Goal: Transaction & Acquisition: Purchase product/service

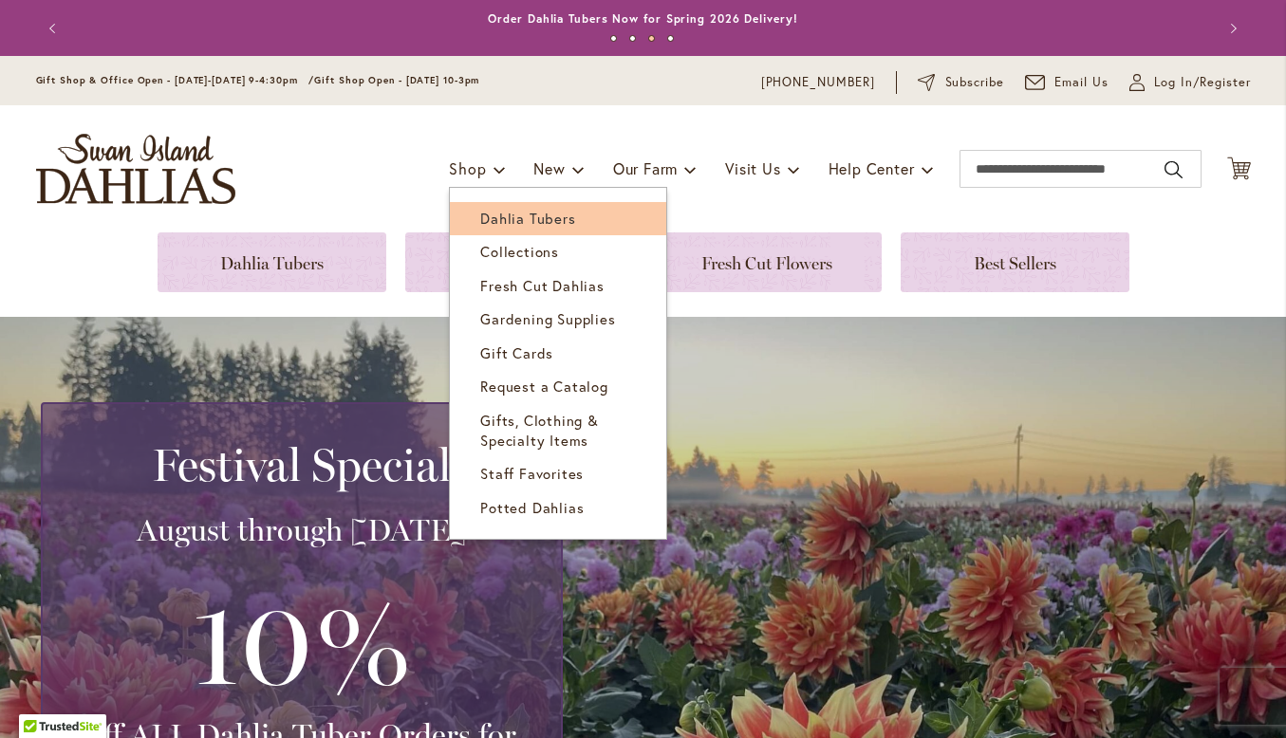
click at [480, 211] on span "Dahlia Tubers" at bounding box center [527, 218] width 95 height 19
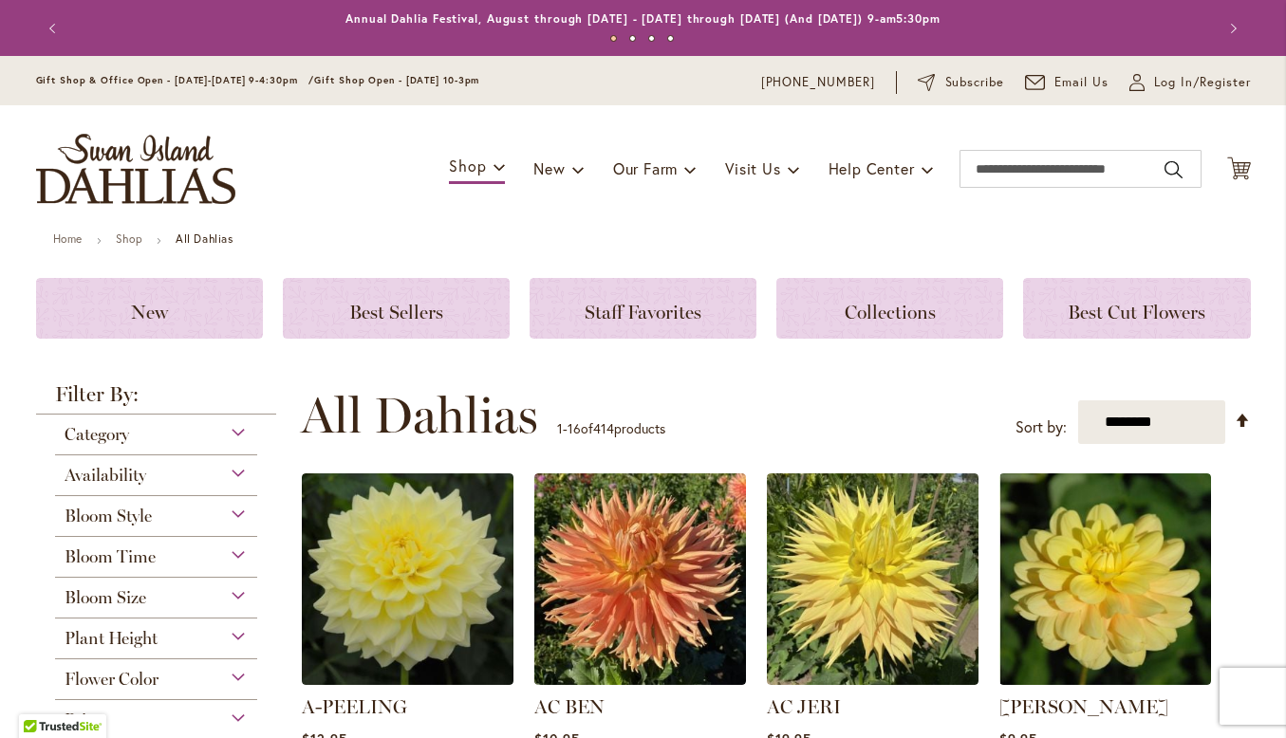
click at [232, 677] on div "Flower Color" at bounding box center [156, 674] width 203 height 30
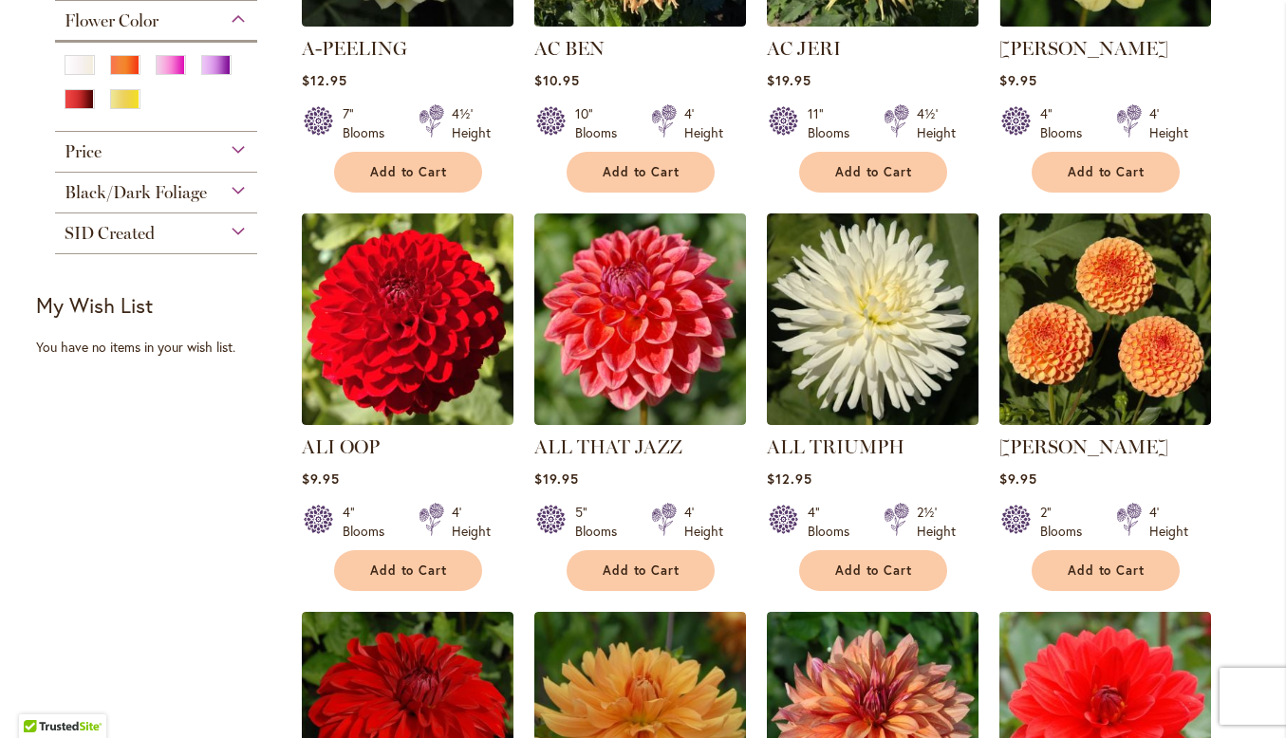
scroll to position [651, 0]
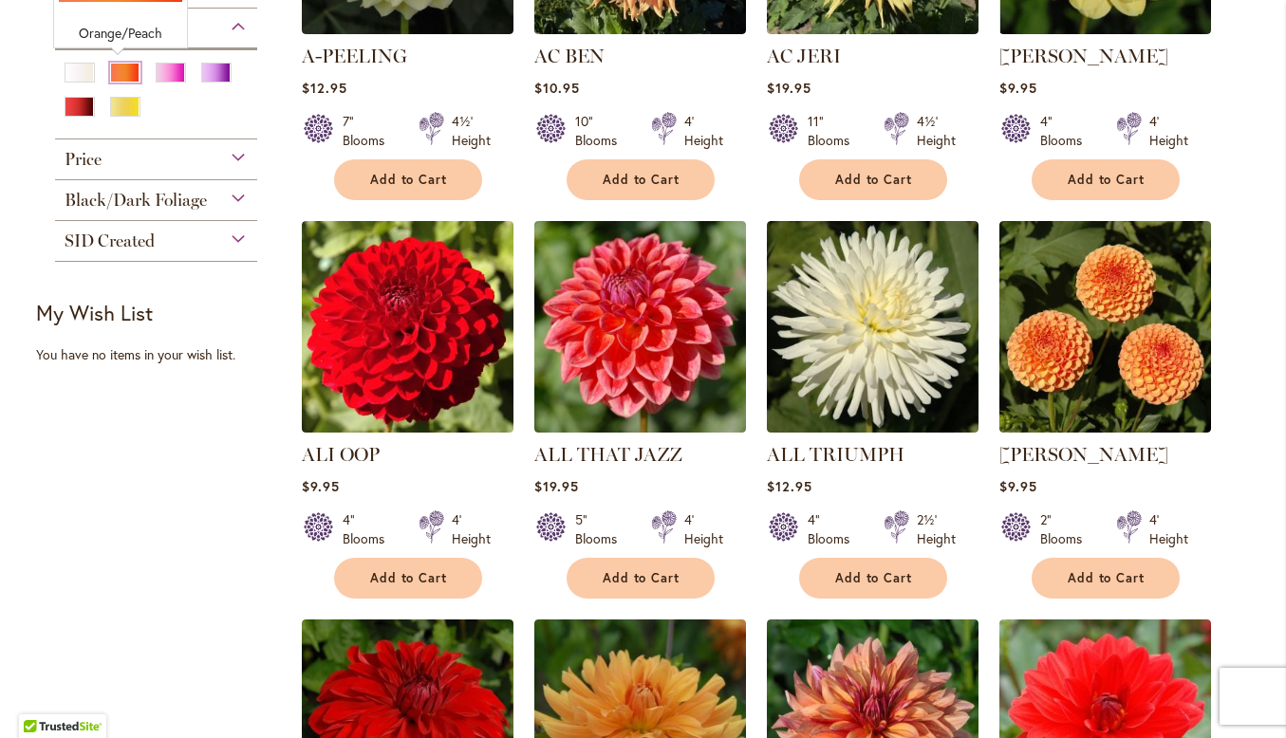
click at [115, 68] on div "Orange/Peach" at bounding box center [125, 73] width 30 height 20
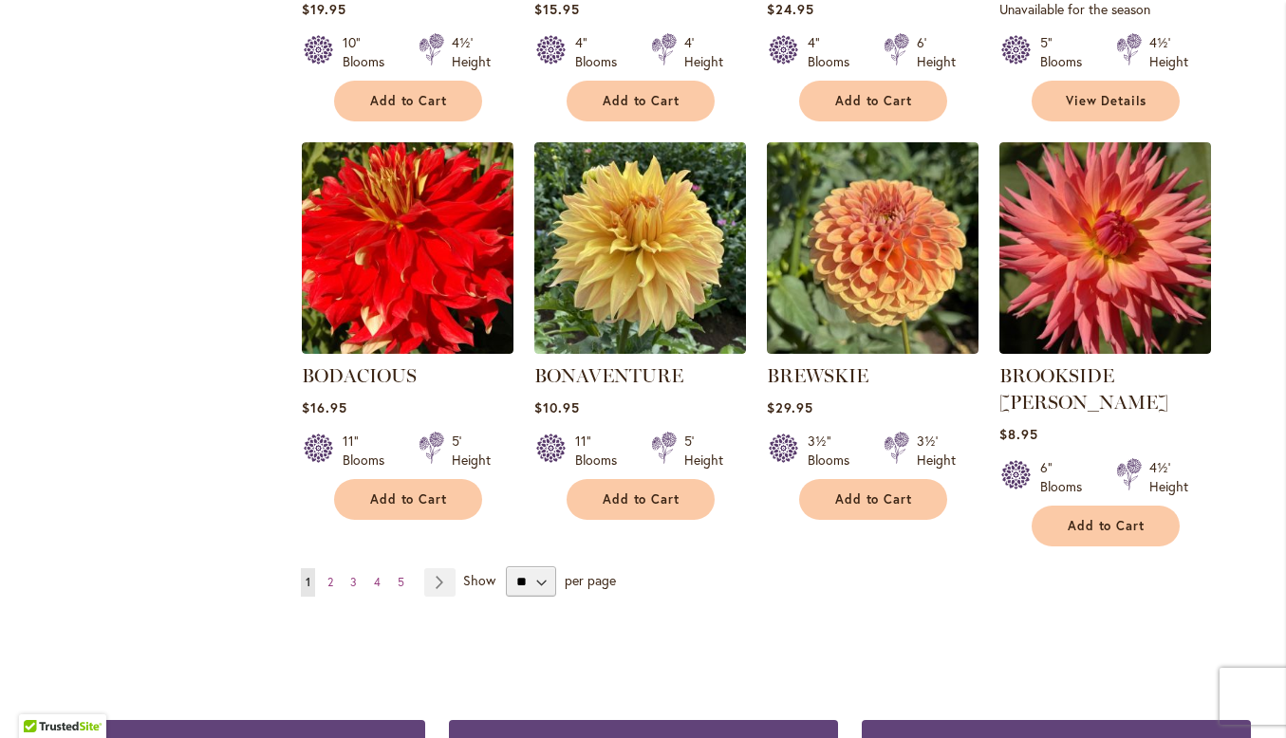
scroll to position [1526, 0]
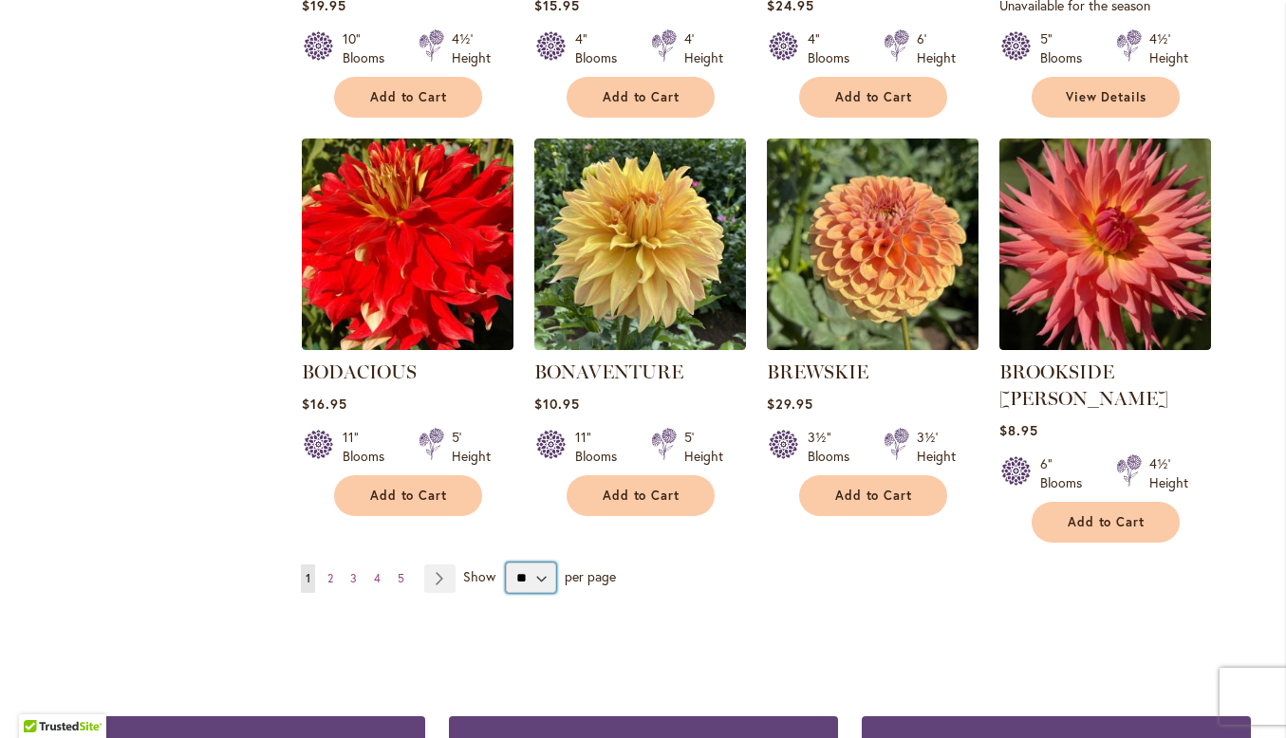
select select "**"
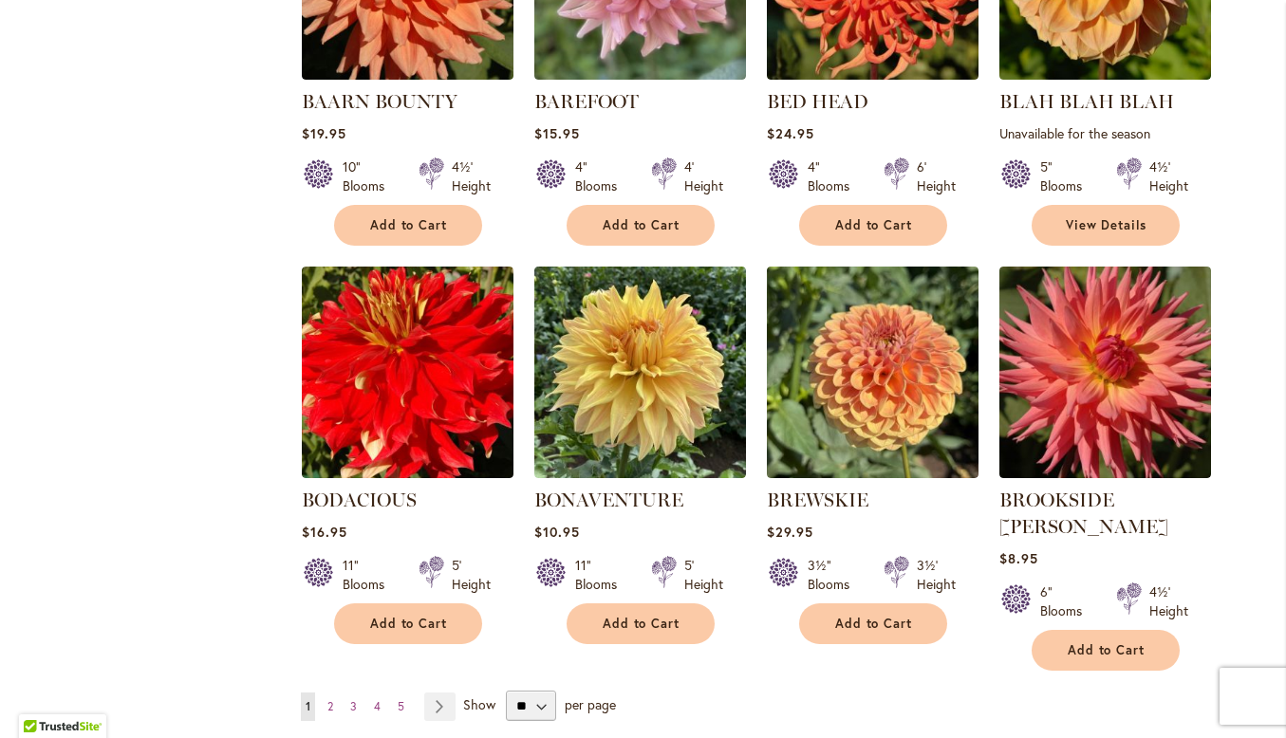
scroll to position [1390, 0]
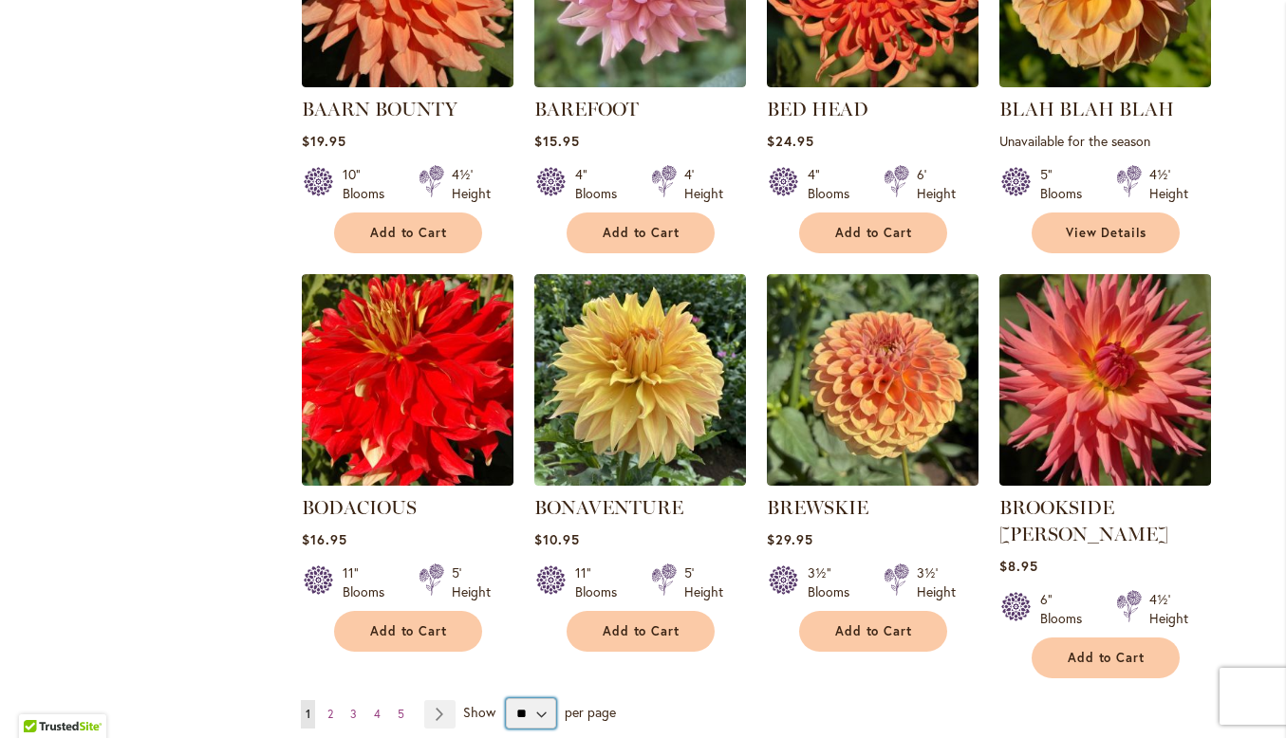
select select "**"
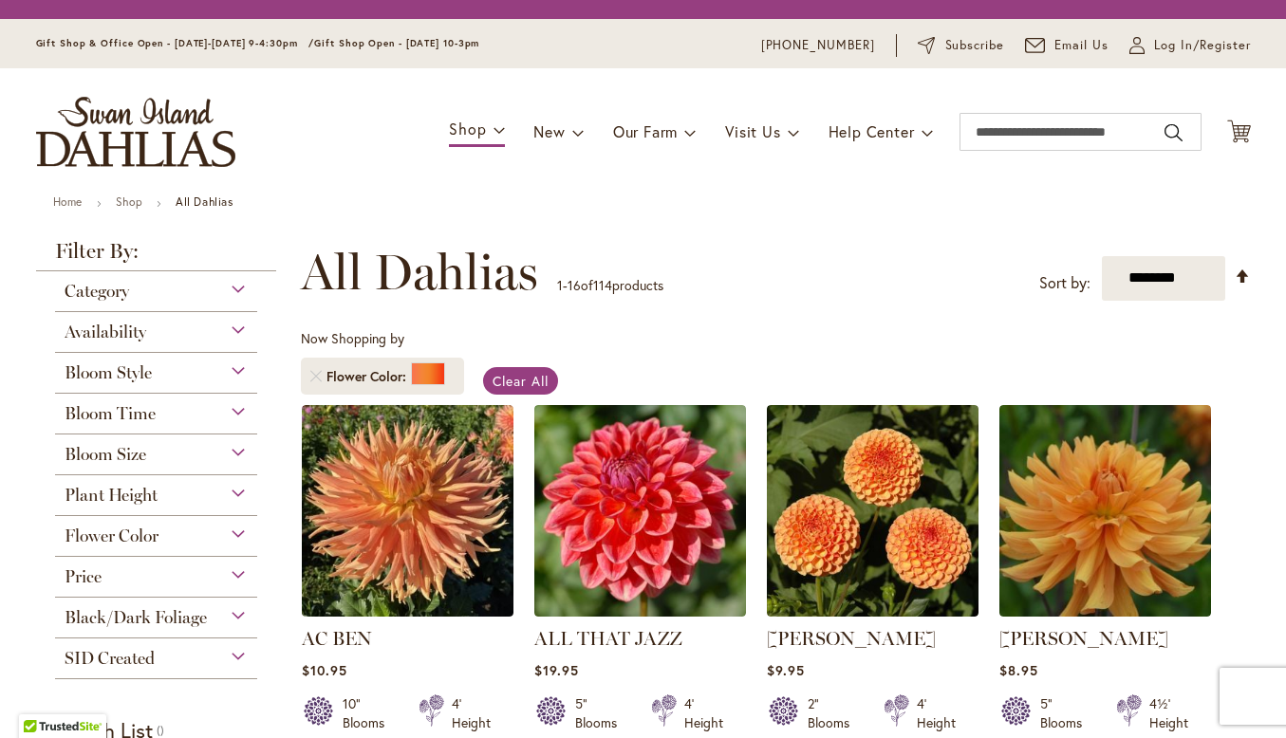
select select "**"
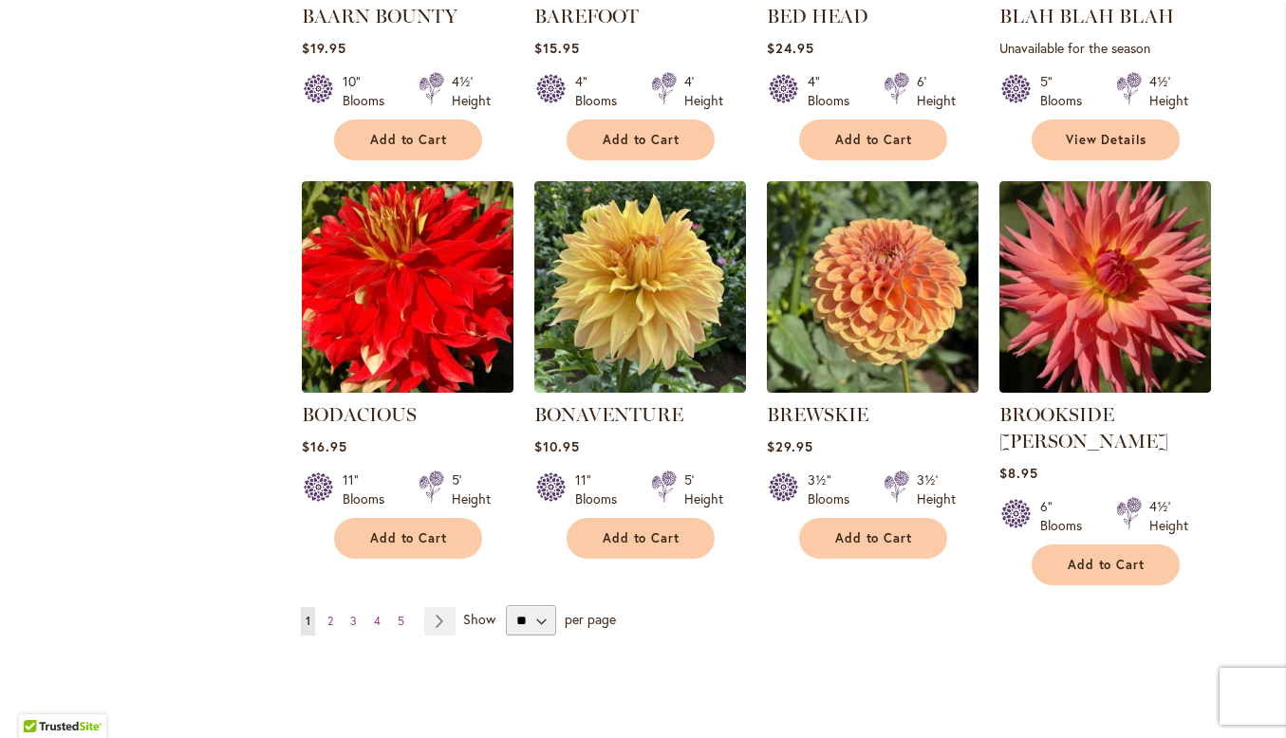
scroll to position [1491, 0]
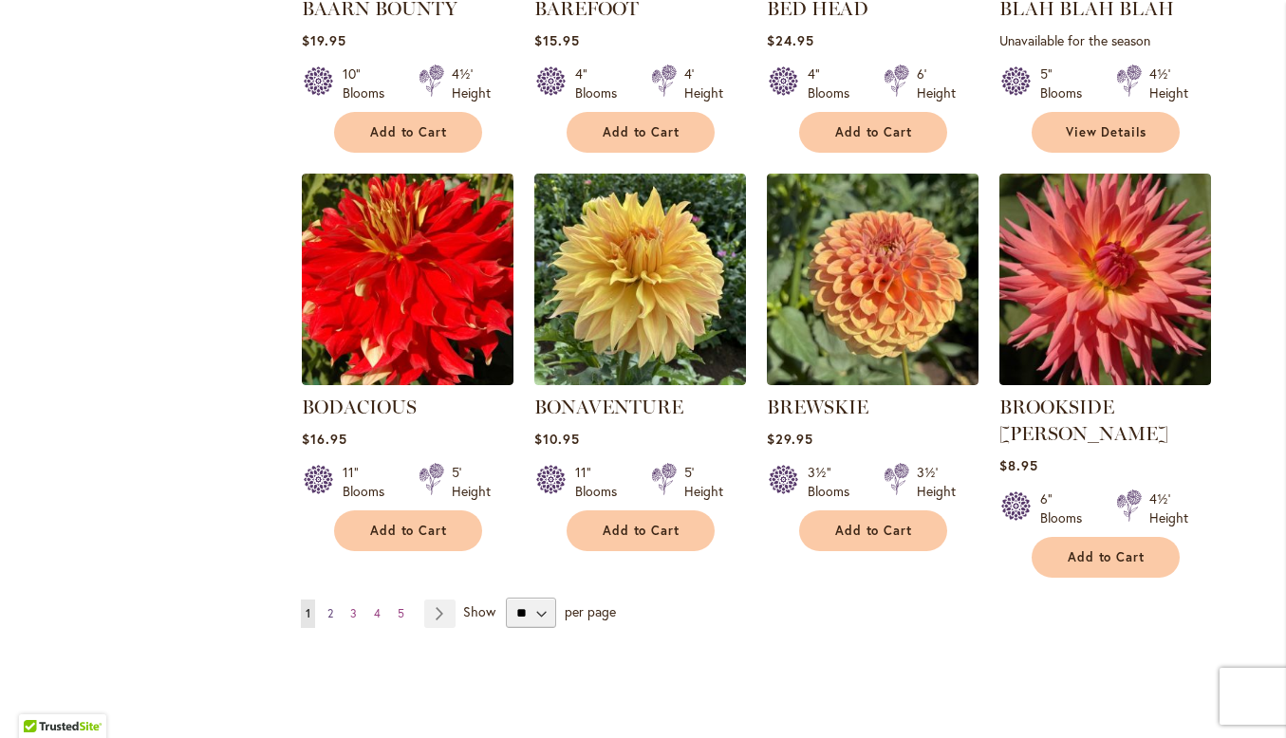
click at [323, 600] on link "Page 2" at bounding box center [330, 614] width 15 height 28
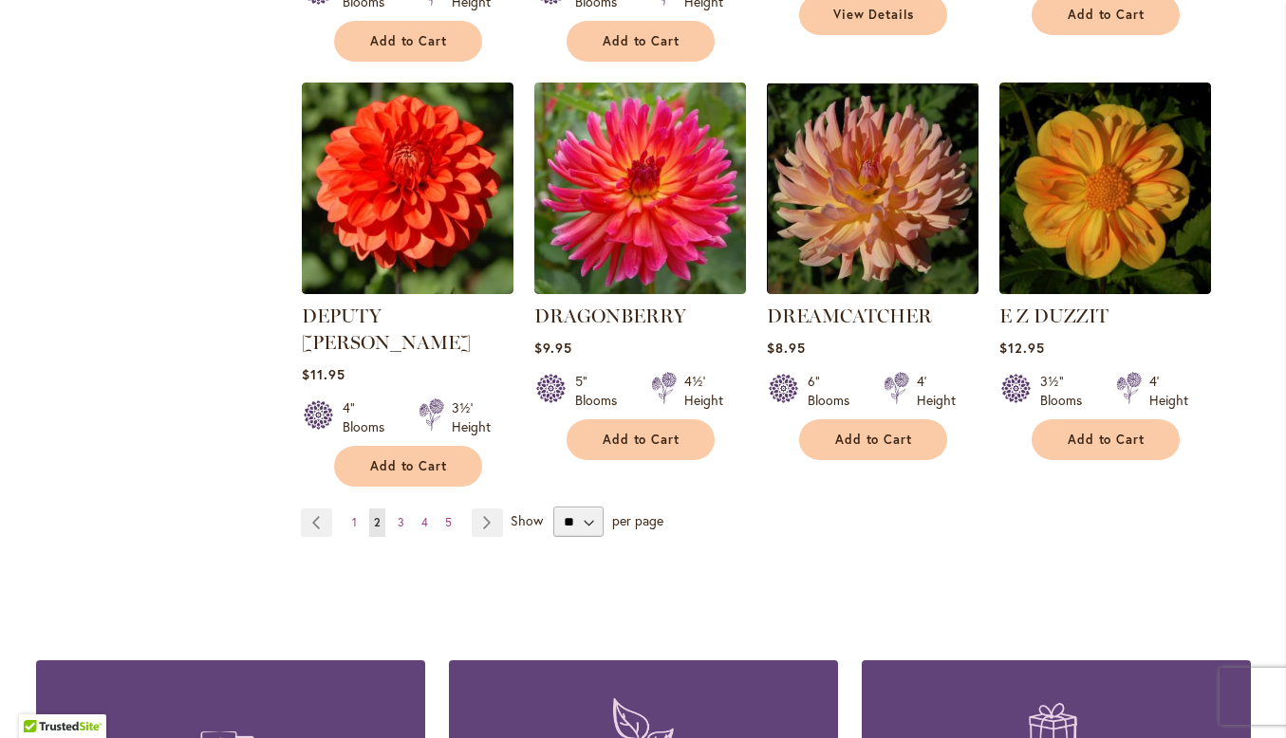
scroll to position [1586, 0]
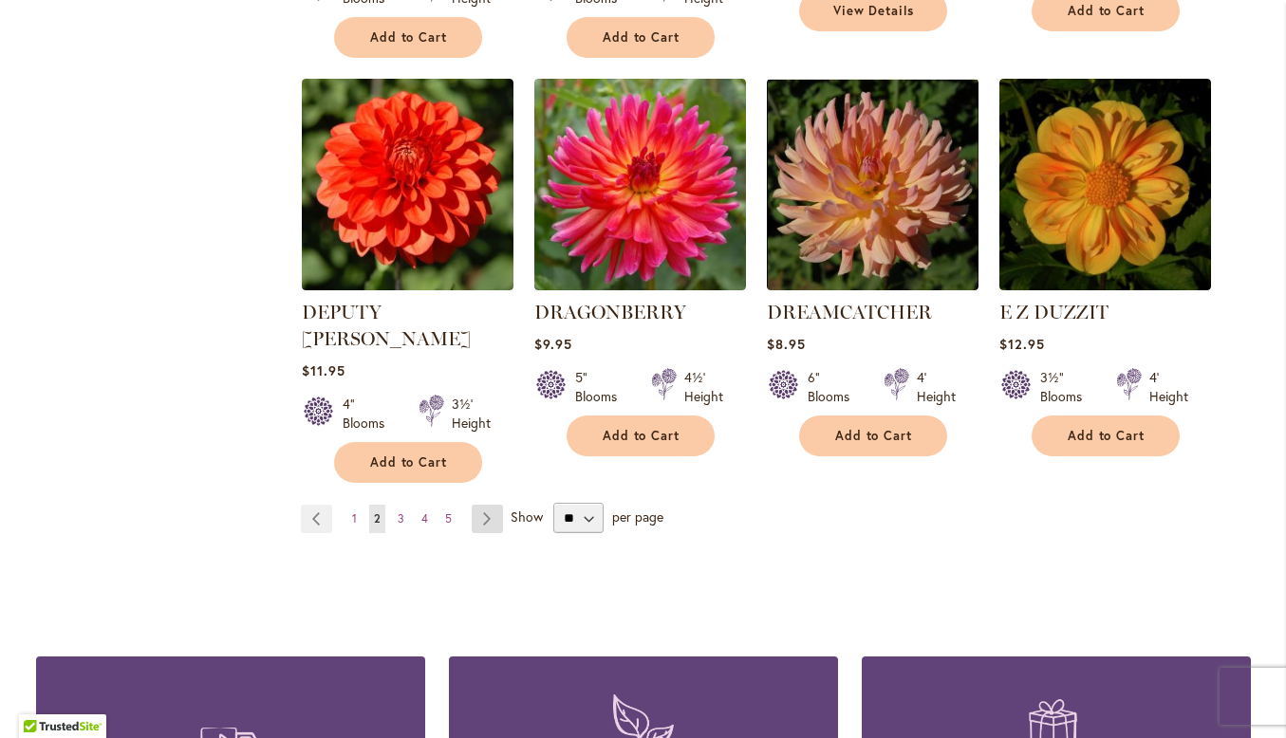
click at [472, 505] on link "Page Next" at bounding box center [487, 519] width 31 height 28
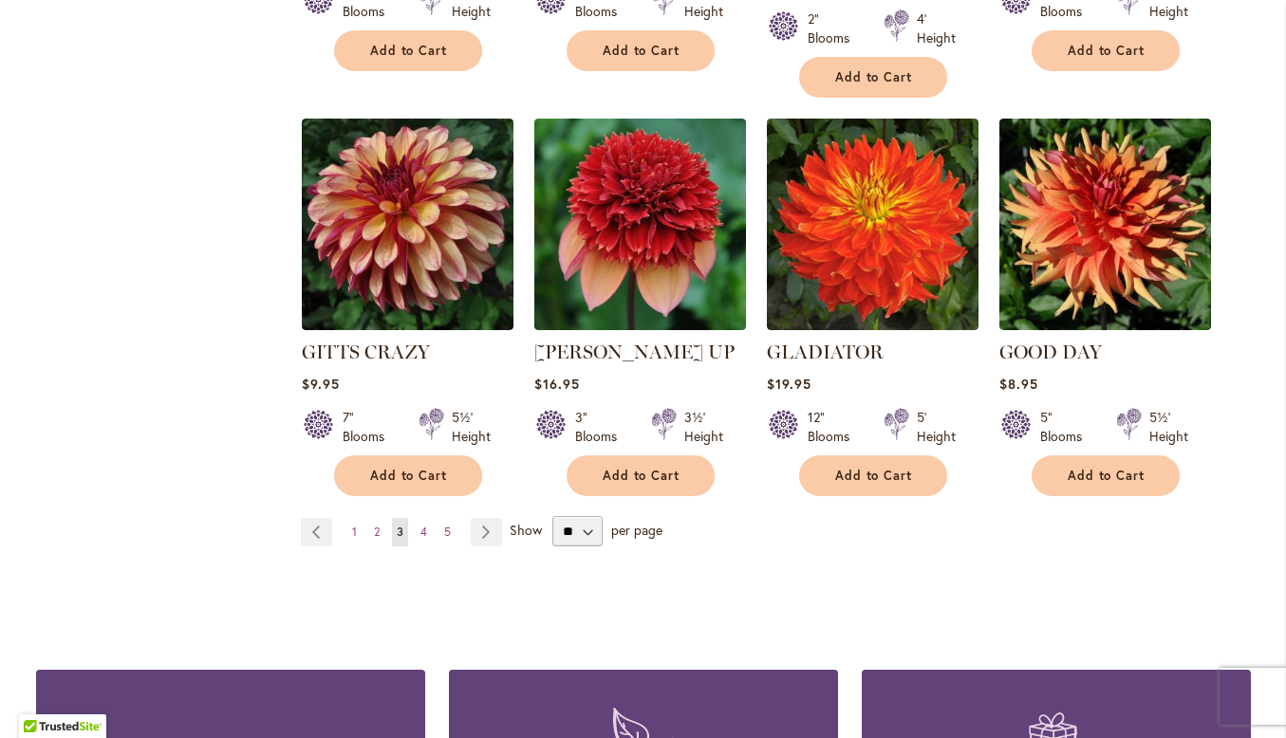
scroll to position [1584, 0]
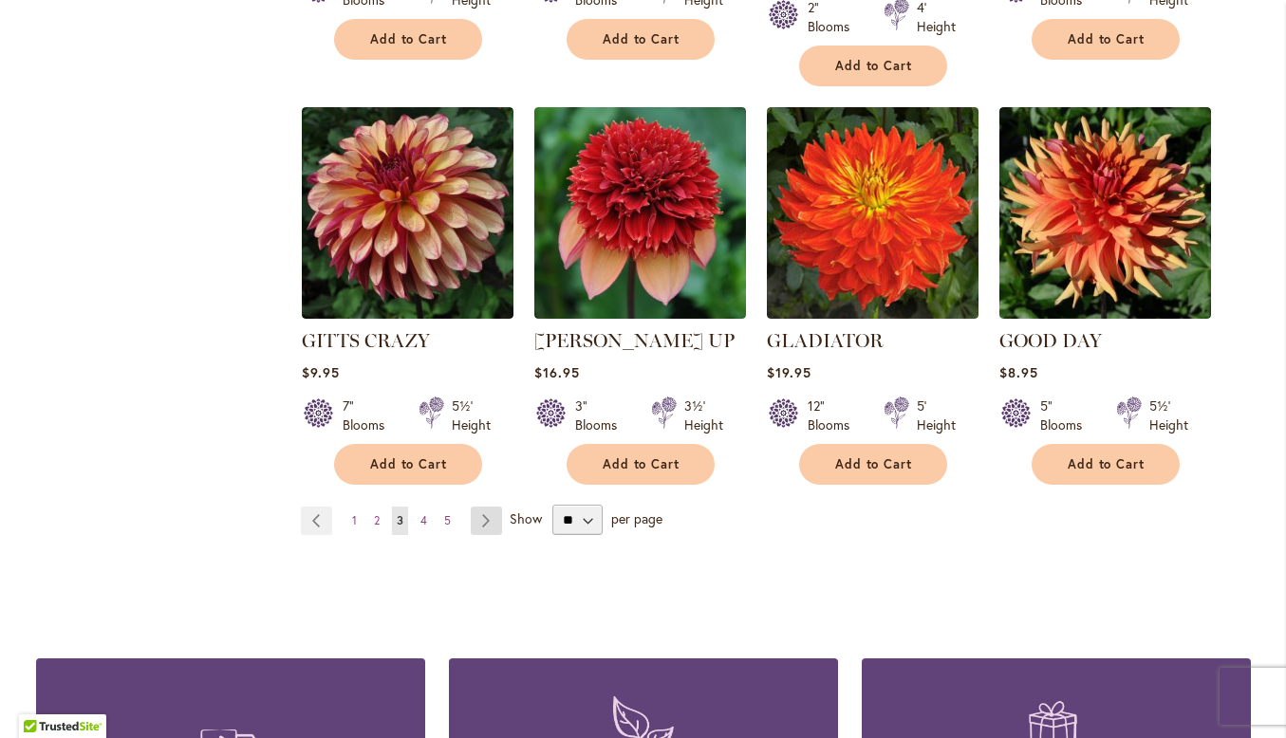
click at [472, 507] on link "Page Next" at bounding box center [486, 521] width 31 height 28
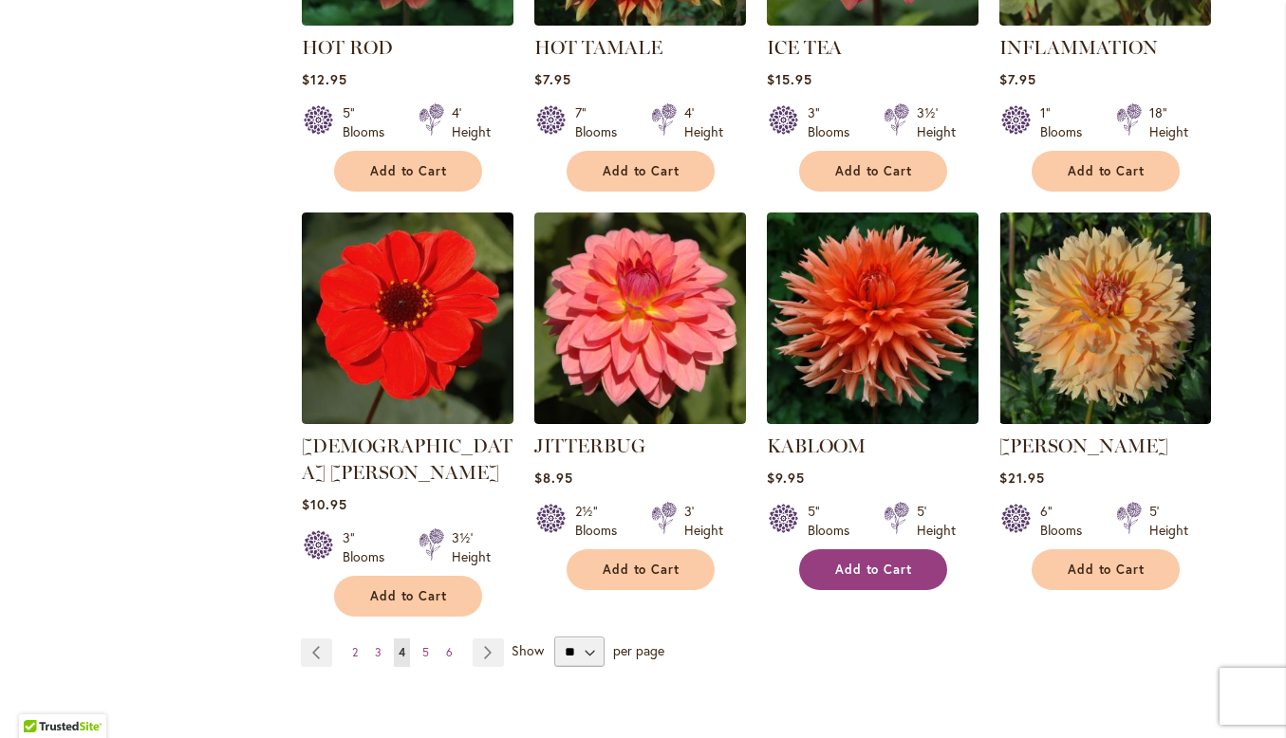
scroll to position [1456, 0]
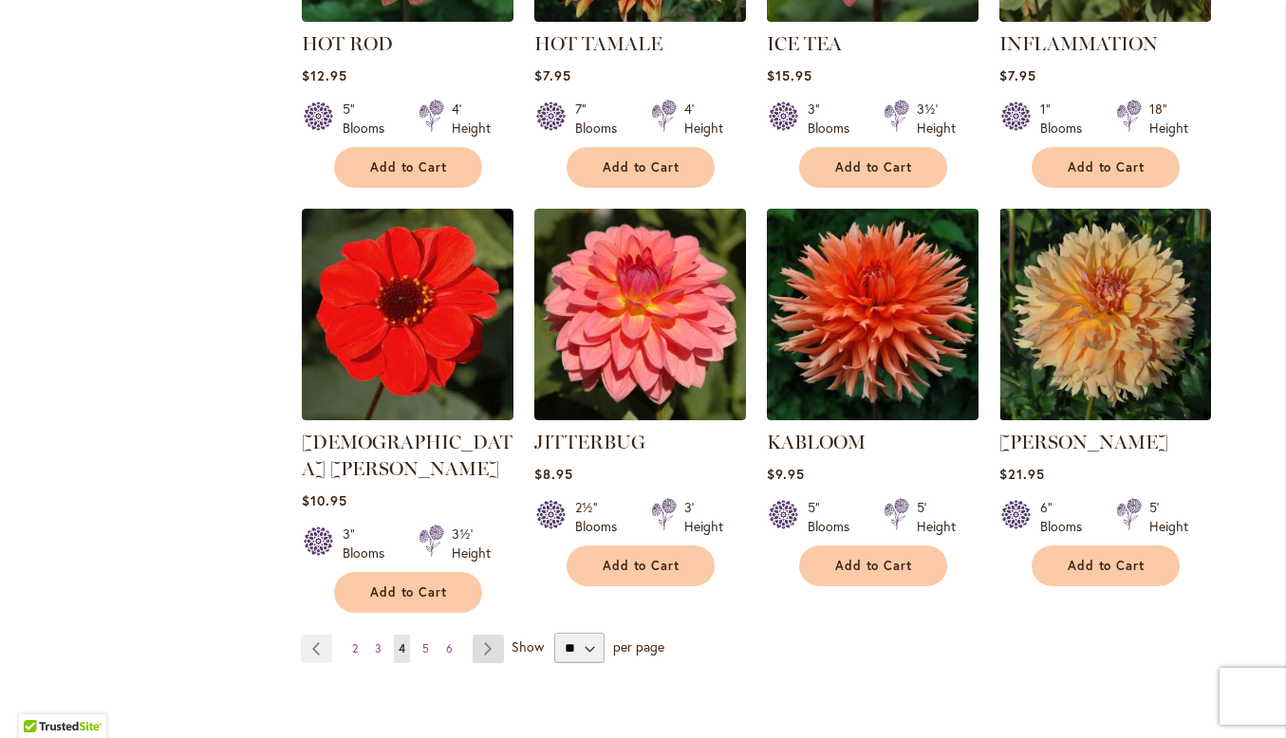
click at [484, 635] on link "Page Next" at bounding box center [488, 649] width 31 height 28
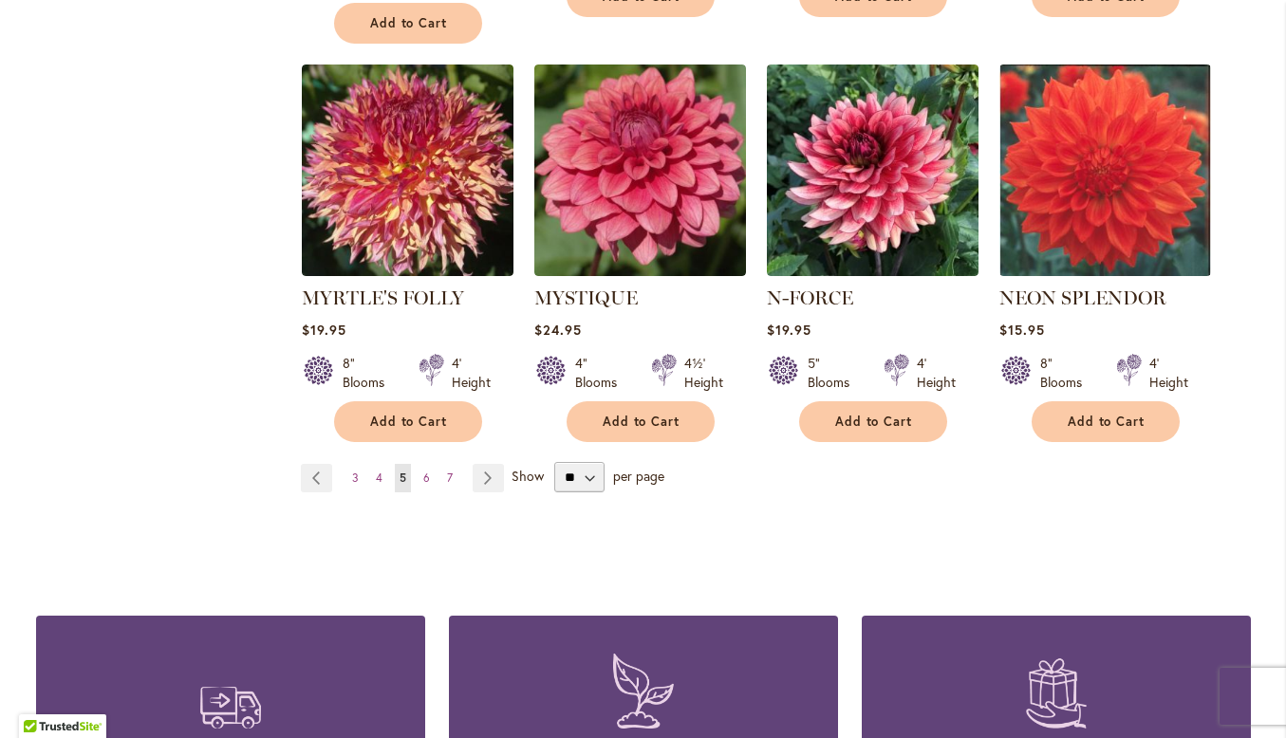
scroll to position [1604, 0]
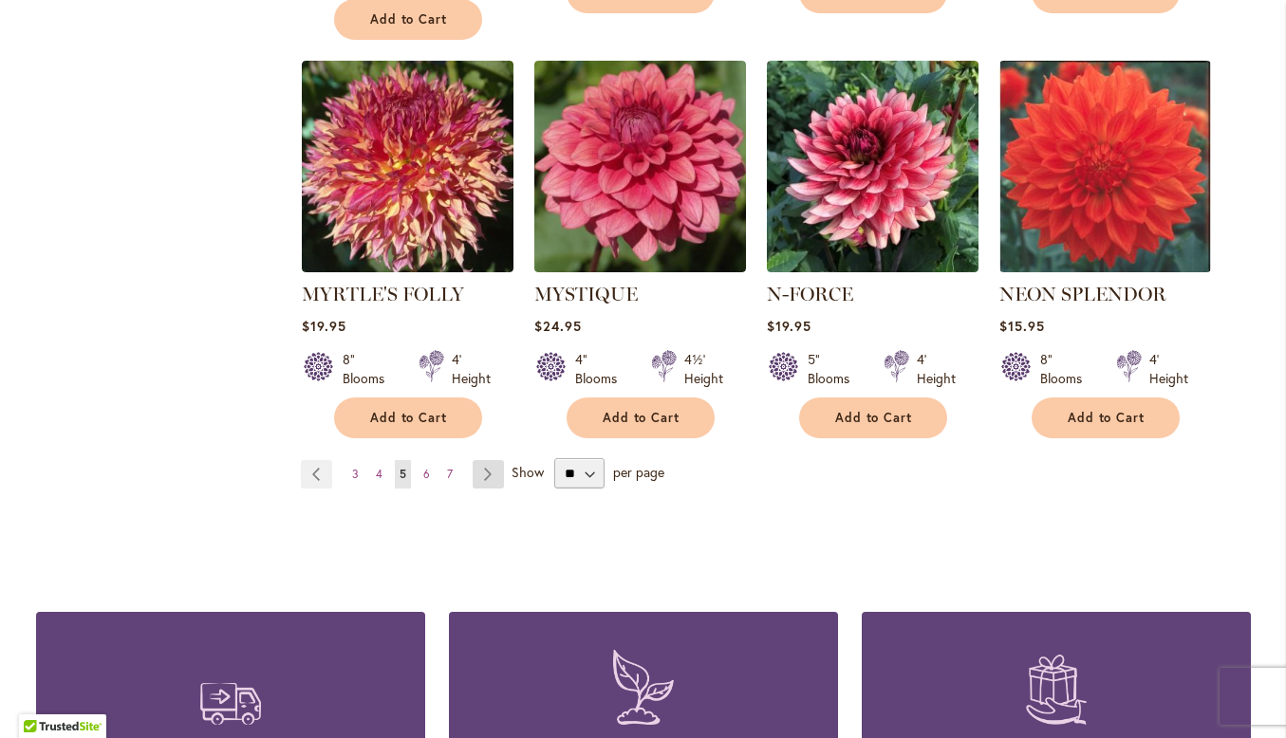
click at [481, 460] on link "Page Next" at bounding box center [488, 474] width 31 height 28
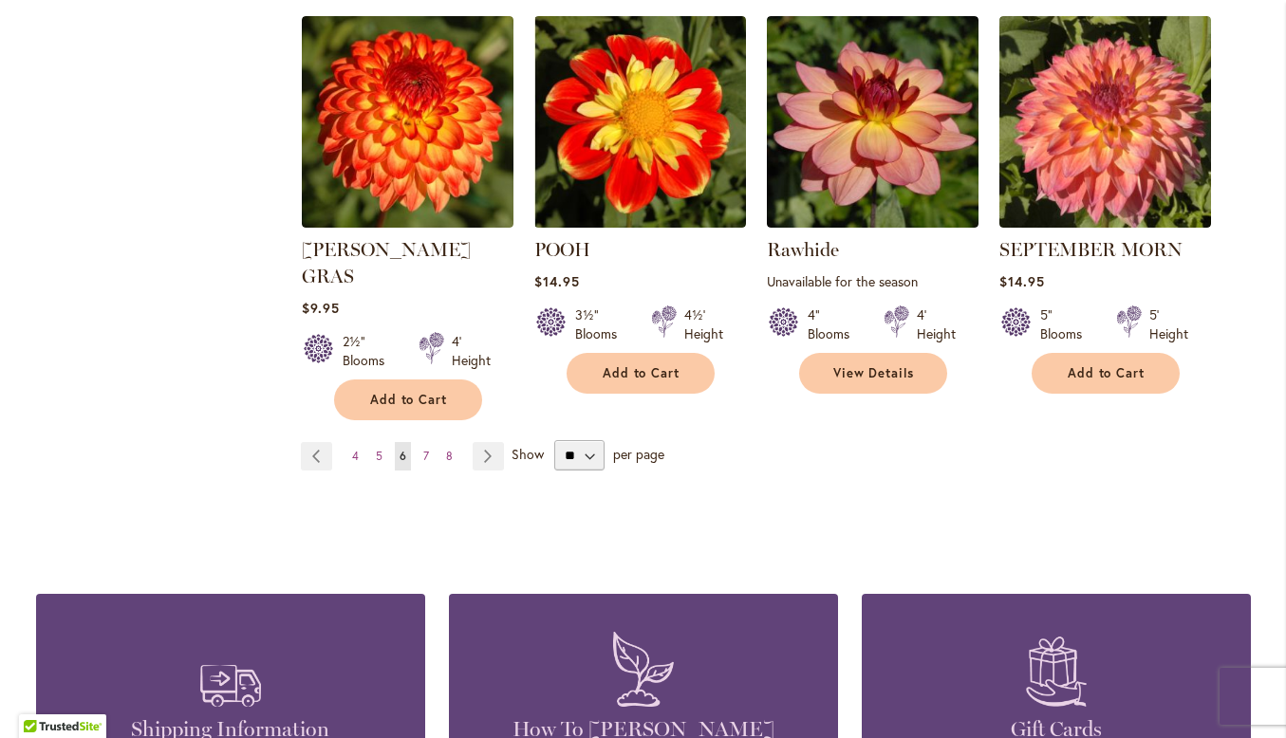
scroll to position [1641, 0]
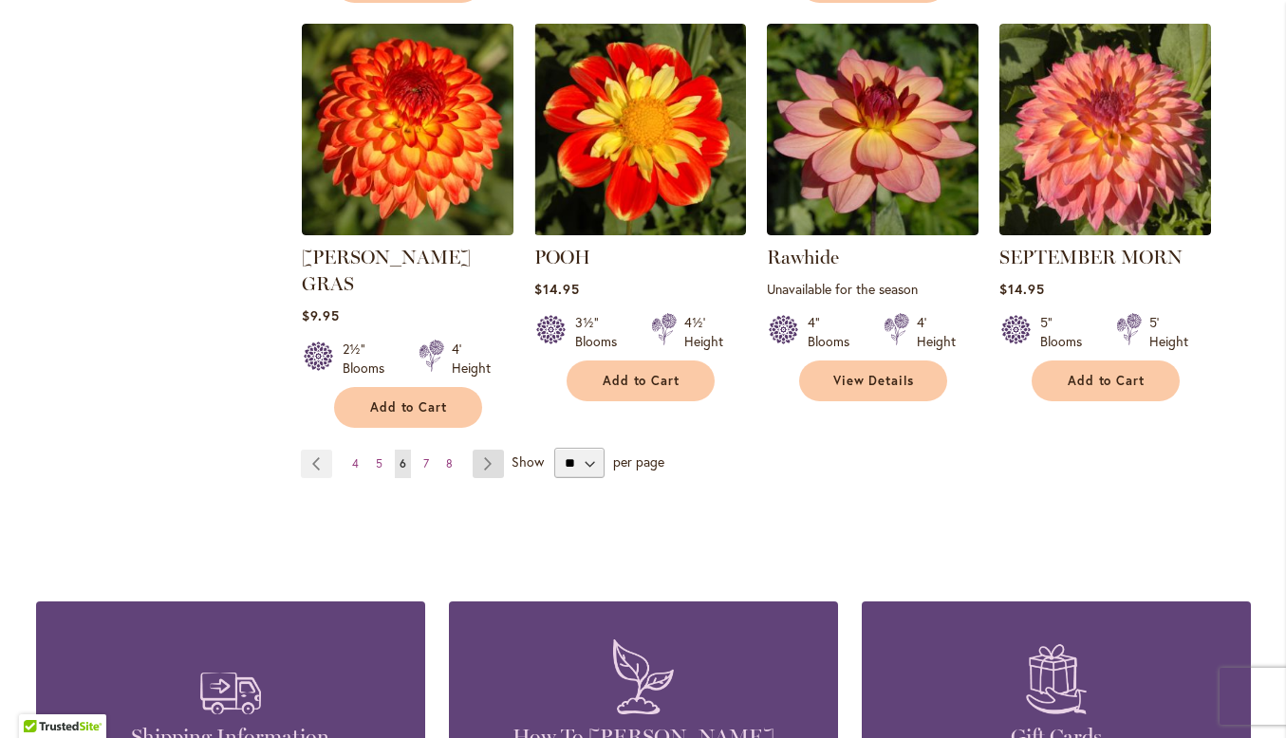
click at [478, 450] on link "Page Next" at bounding box center [488, 464] width 31 height 28
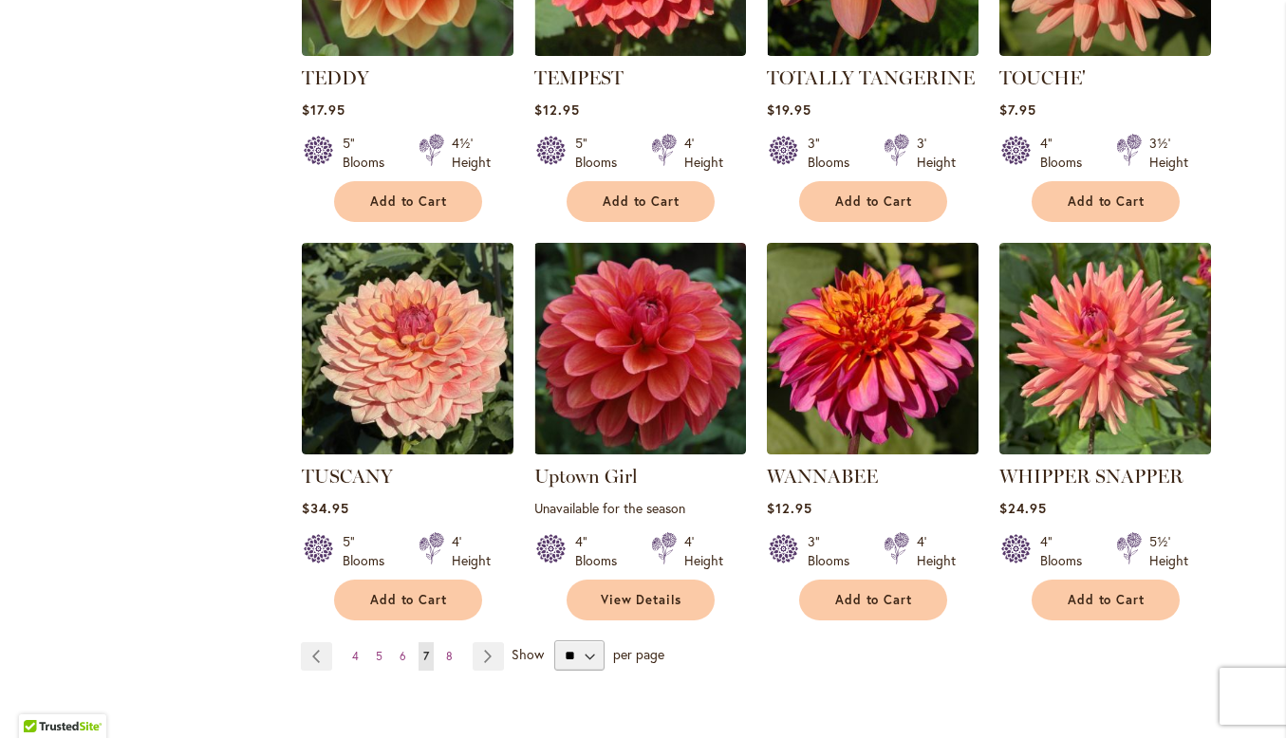
scroll to position [1479, 0]
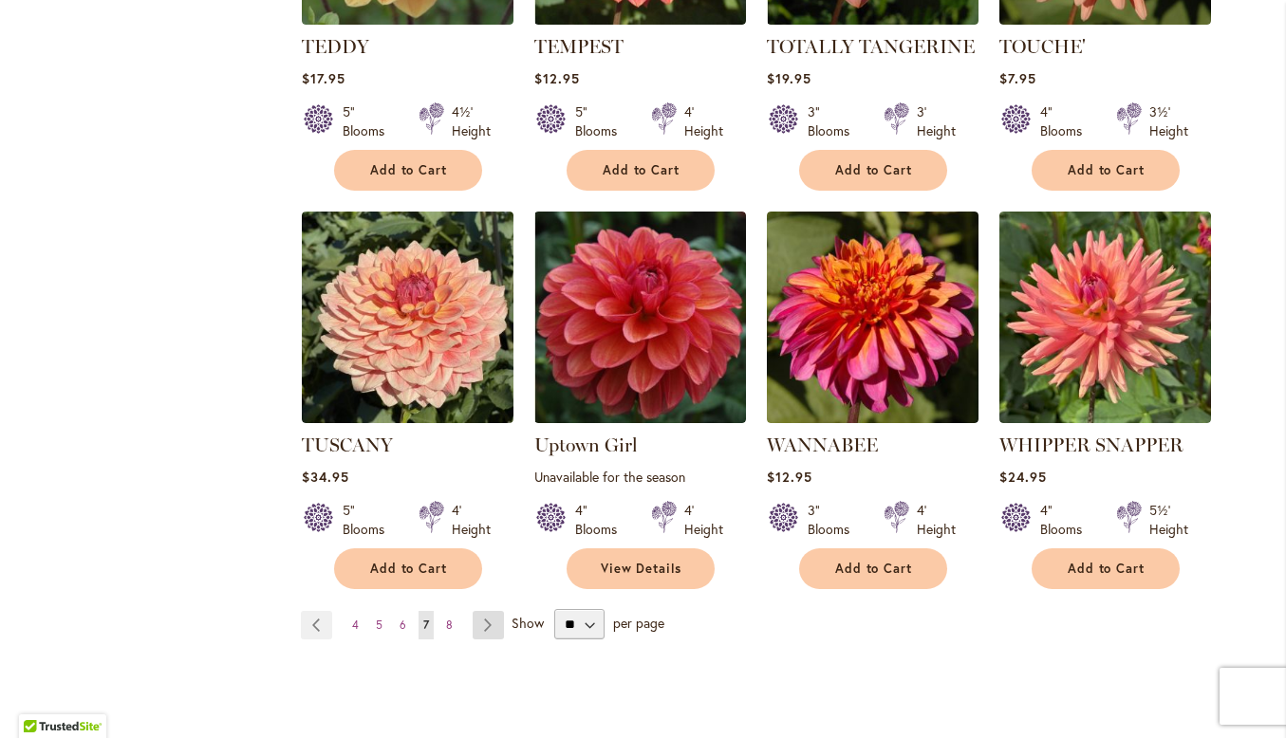
click at [484, 611] on link "Page Next" at bounding box center [488, 625] width 31 height 28
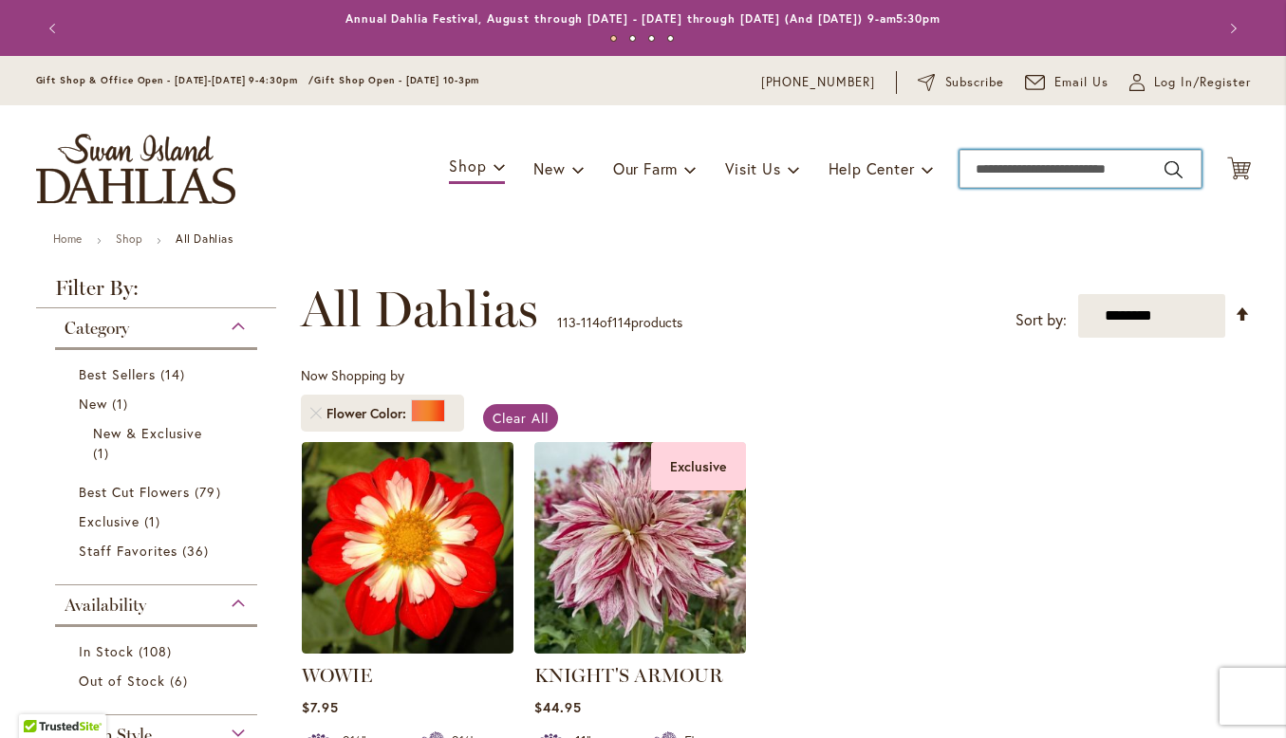
click at [987, 171] on input "Search" at bounding box center [1080, 169] width 242 height 38
type input "**********"
click at [1008, 182] on input "Search" at bounding box center [1080, 169] width 242 height 38
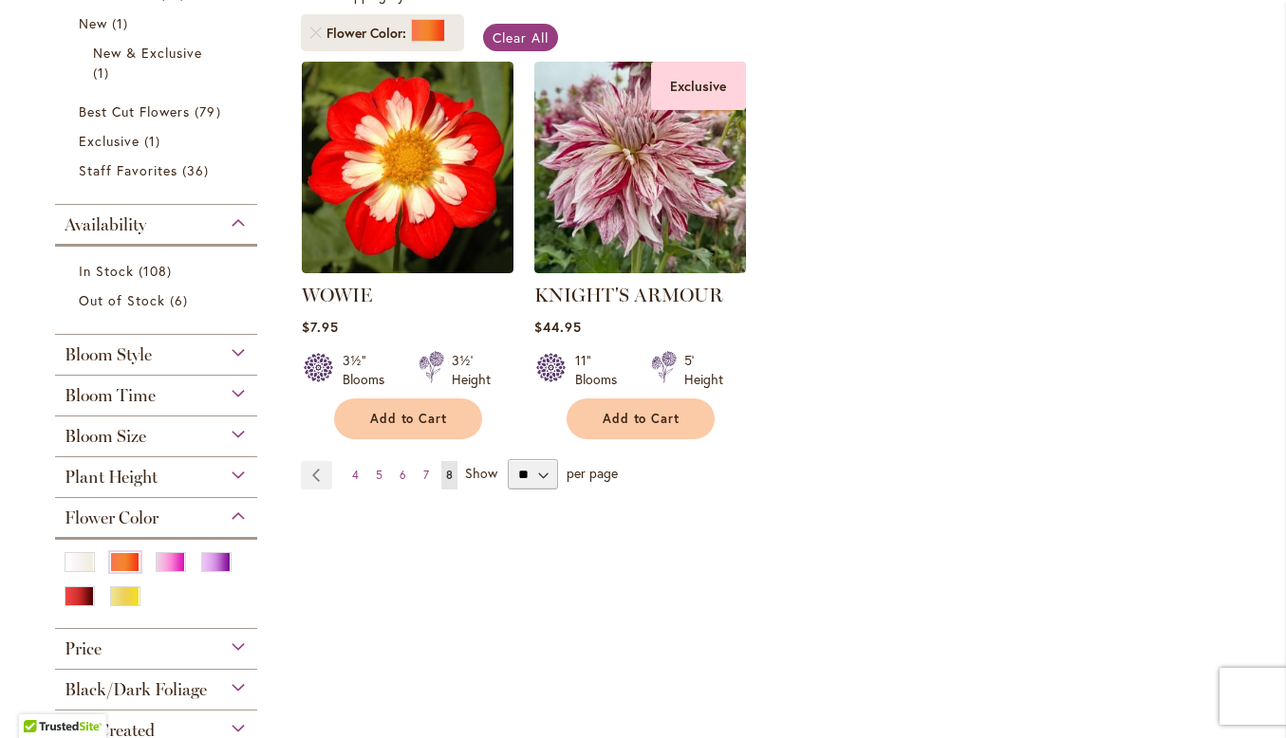
scroll to position [385, 0]
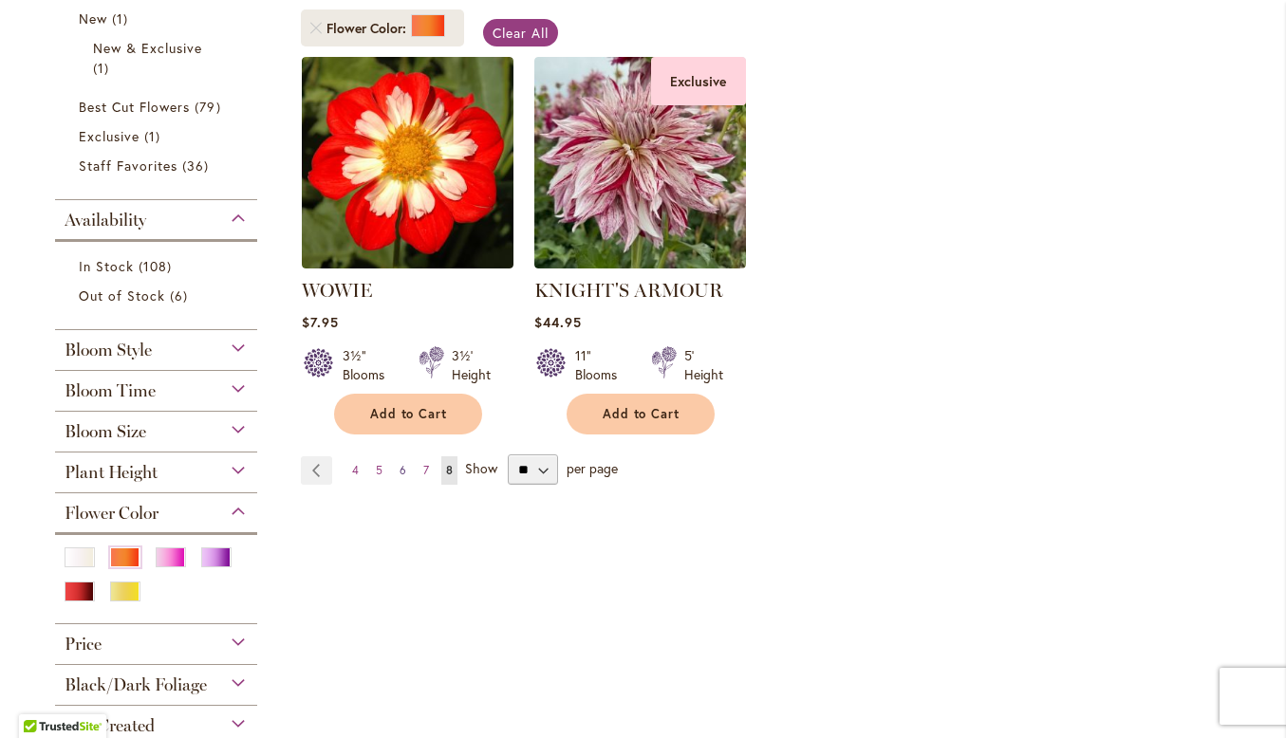
click at [399, 473] on span "6" at bounding box center [402, 470] width 7 height 14
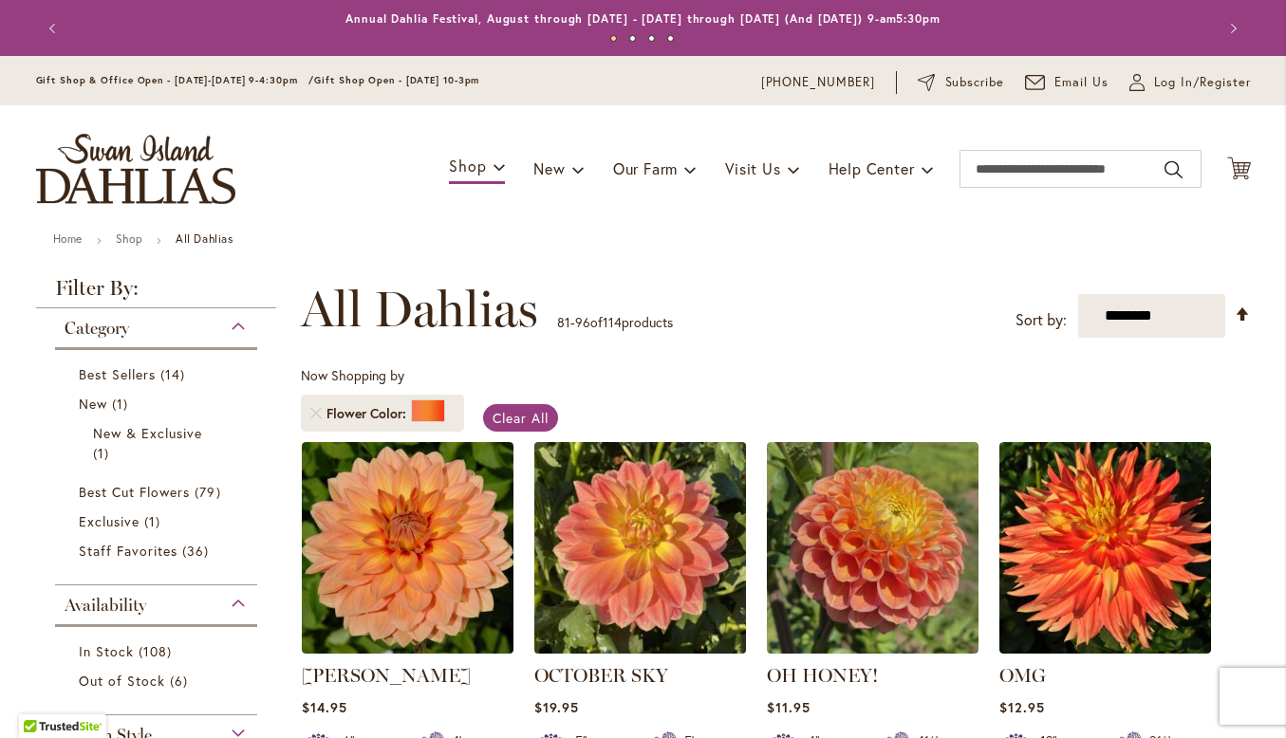
click at [659, 512] on img at bounding box center [640, 547] width 222 height 222
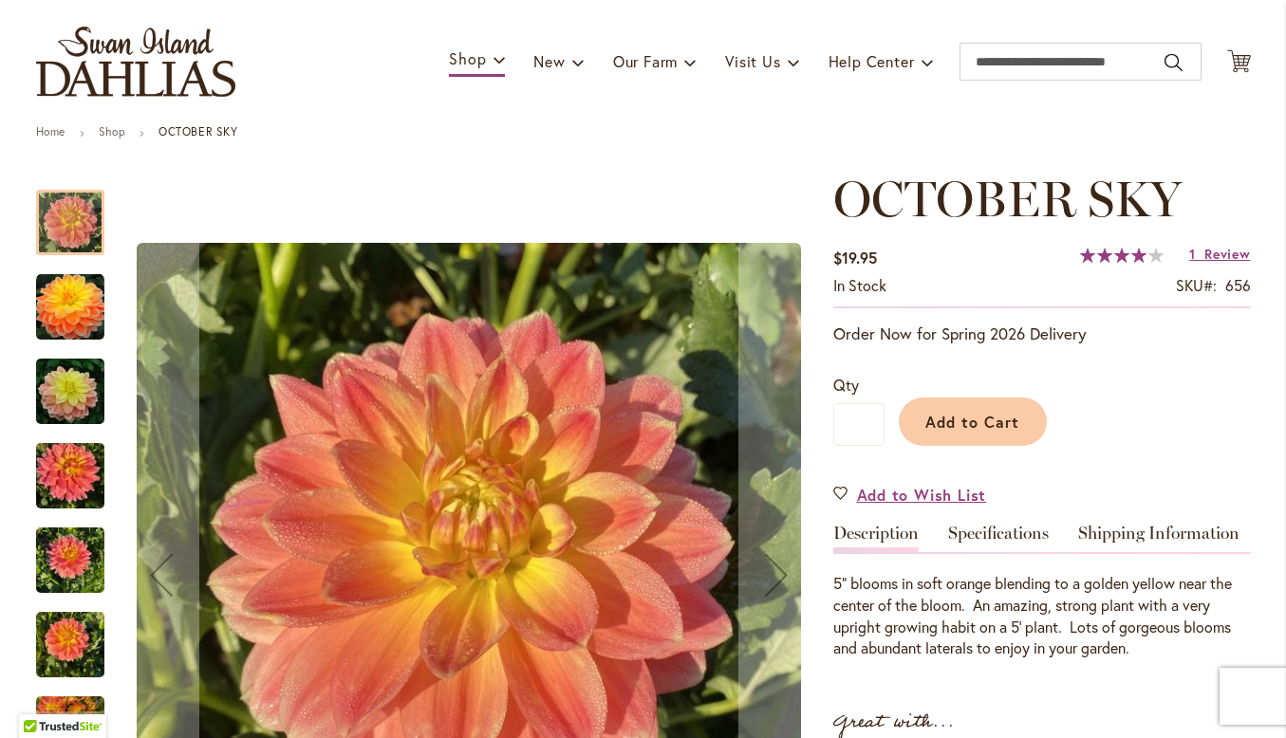
scroll to position [256, 0]
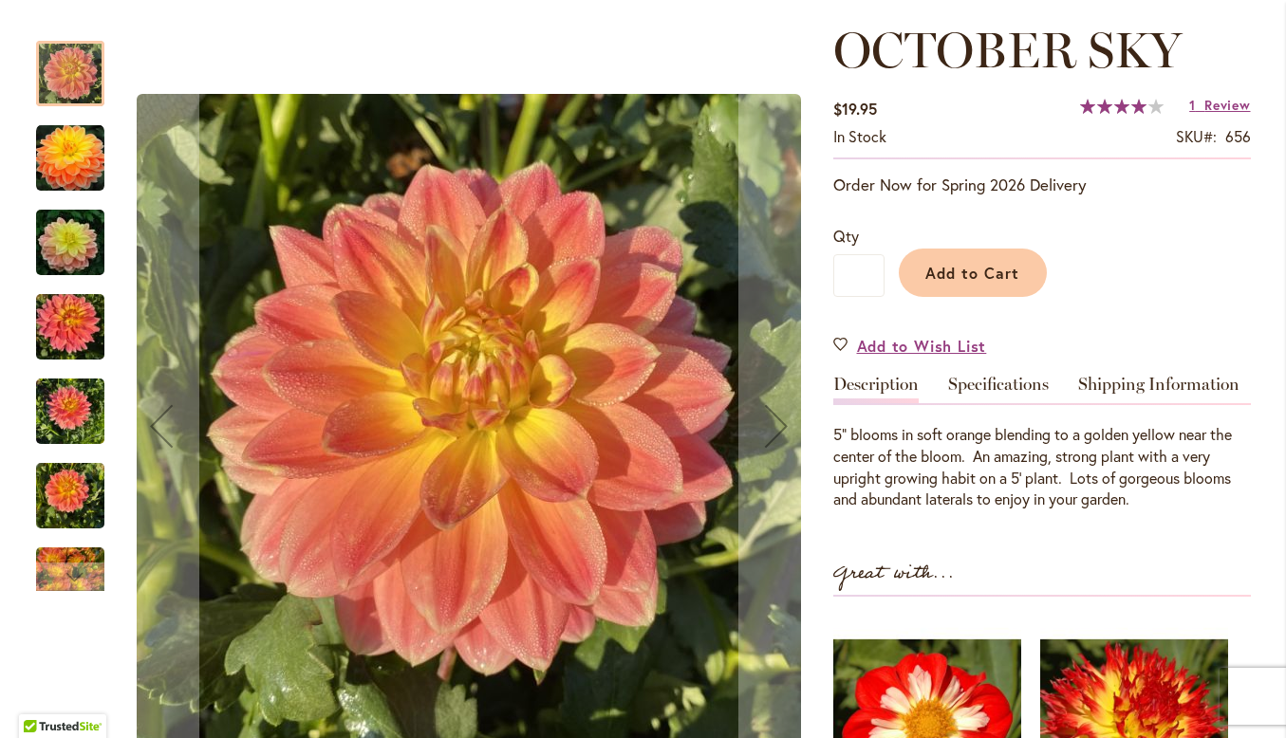
click at [54, 338] on img "October Sky" at bounding box center [70, 327] width 68 height 91
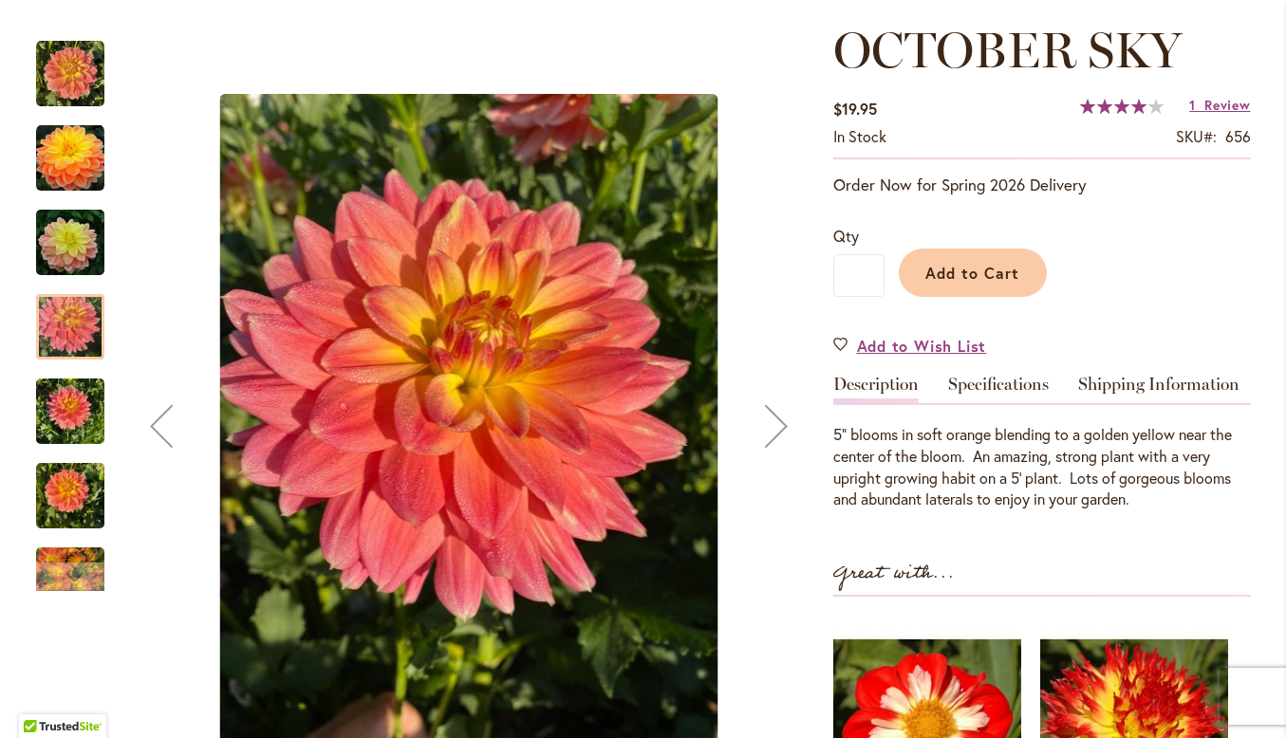
click at [64, 520] on img "October Sky" at bounding box center [70, 496] width 68 height 91
